Goal: Task Accomplishment & Management: Use online tool/utility

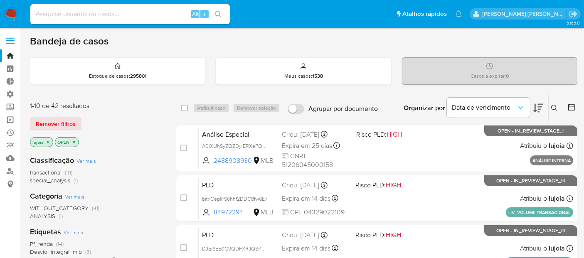
click at [11, 123] on link "Operações em massa" at bounding box center [49, 120] width 99 height 13
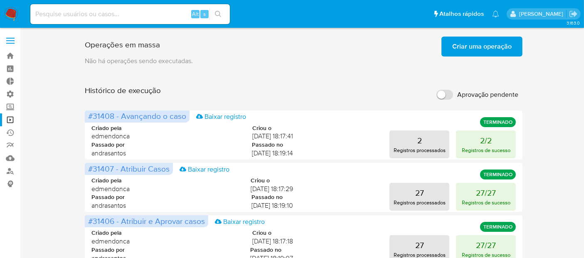
click at [494, 98] on span "Aprovação pendente" at bounding box center [487, 95] width 61 height 8
click at [453, 98] on input "Aprovação pendente" at bounding box center [445, 95] width 17 height 10
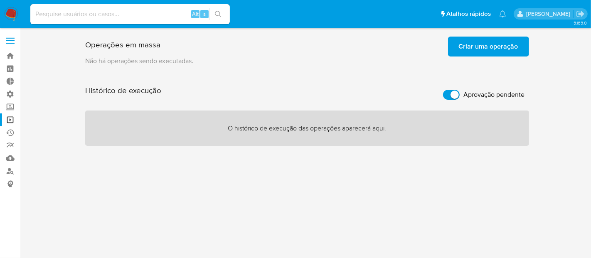
click at [494, 98] on span "Aprovação pendente" at bounding box center [494, 95] width 61 height 8
click at [460, 98] on input "Aprovação pendente" at bounding box center [451, 95] width 17 height 10
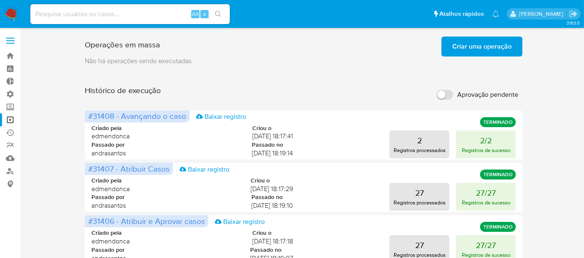
click at [508, 91] on span "Aprovação pendente" at bounding box center [487, 95] width 61 height 8
click at [453, 91] on input "Aprovação pendente" at bounding box center [445, 95] width 17 height 10
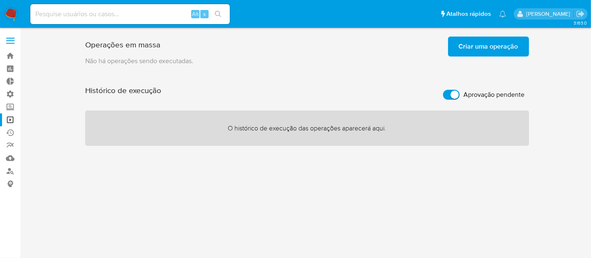
click at [508, 91] on span "Aprovação pendente" at bounding box center [494, 95] width 61 height 8
click at [460, 91] on input "Aprovação pendente" at bounding box center [451, 95] width 17 height 10
checkbox input "false"
